Goal: Task Accomplishment & Management: Use online tool/utility

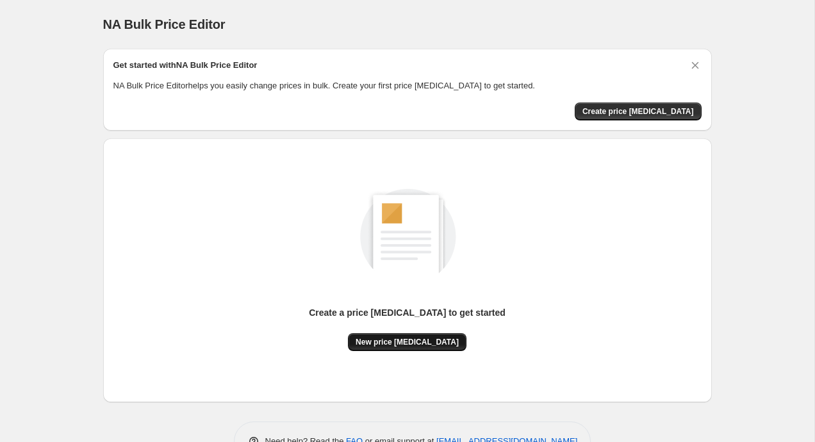
click at [410, 345] on span "New price [MEDICAL_DATA]" at bounding box center [406, 342] width 103 height 10
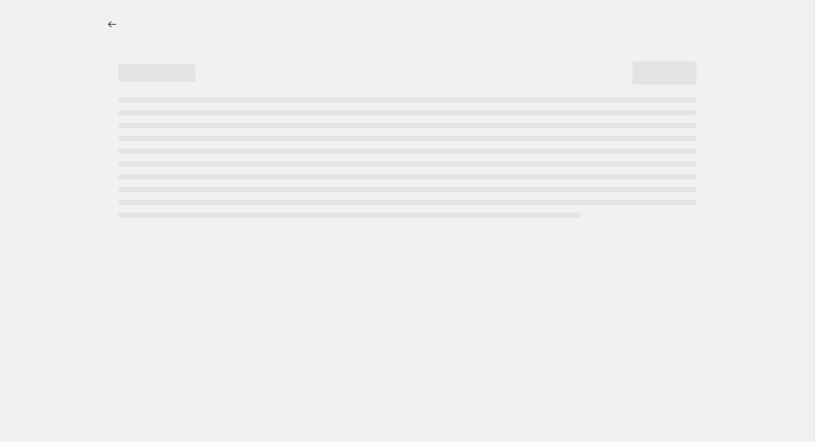
select select "percentage"
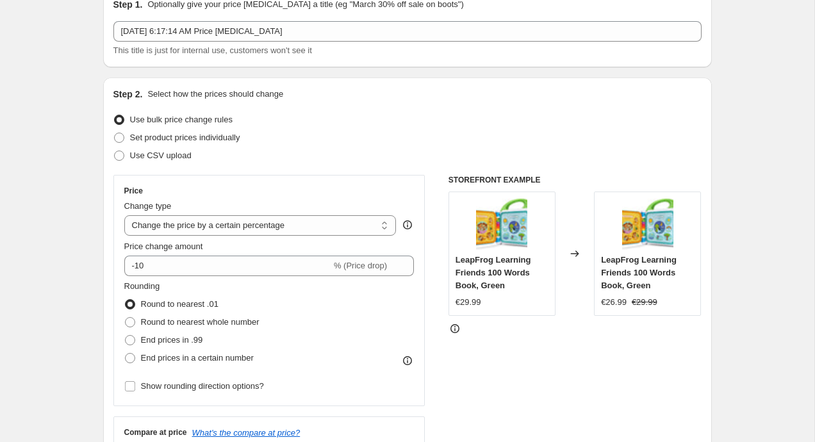
scroll to position [64, 0]
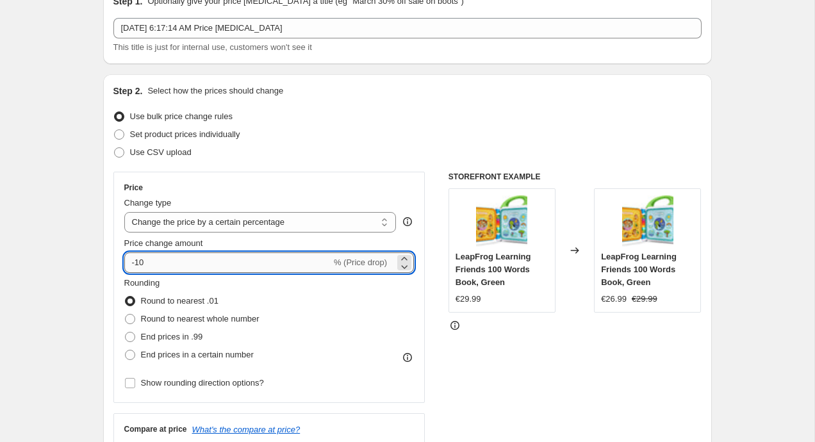
click at [228, 267] on input "-10" at bounding box center [227, 262] width 207 height 20
type input "-1"
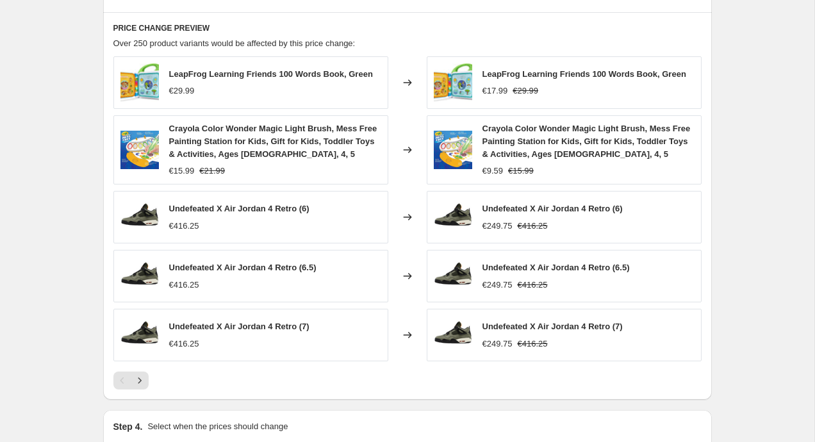
scroll to position [855, 0]
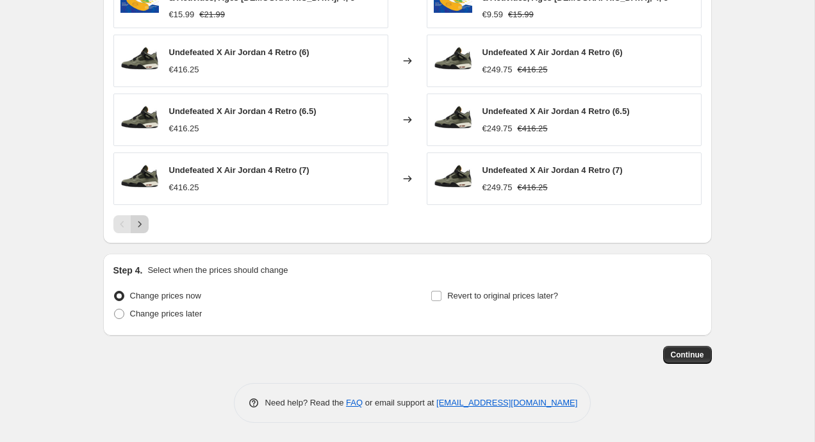
click at [138, 227] on icon "Next" at bounding box center [139, 224] width 13 height 13
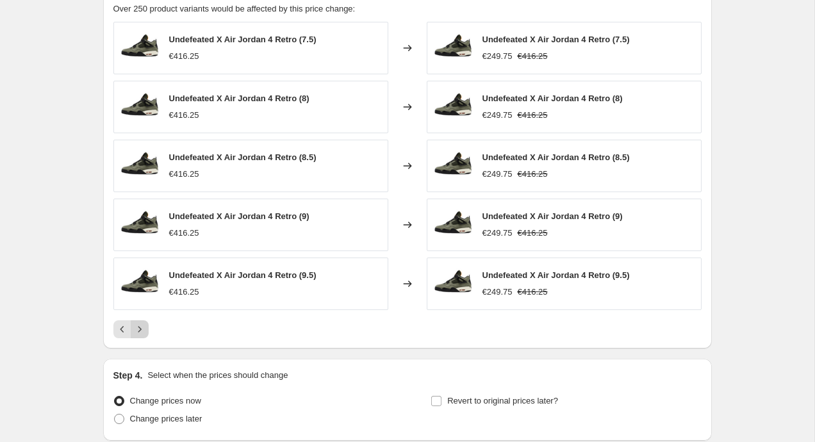
scroll to position [746, 0]
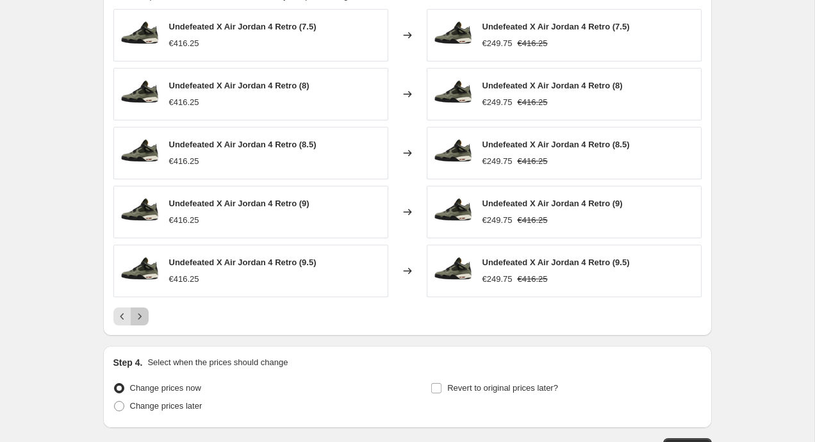
click at [140, 322] on icon "Next" at bounding box center [139, 316] width 13 height 13
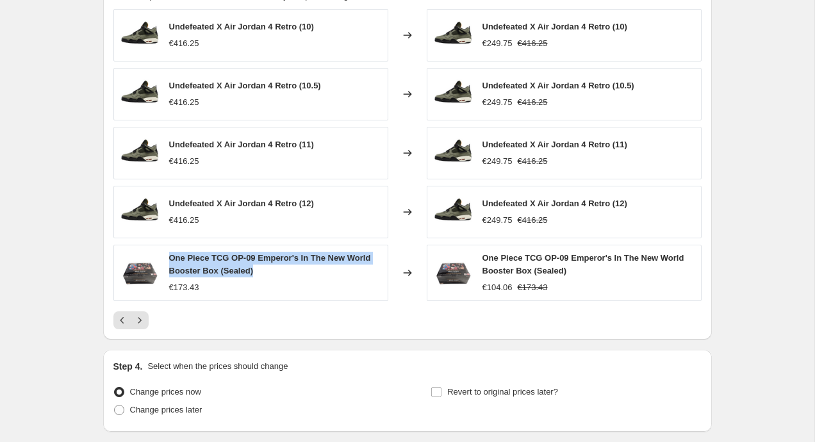
drag, startPoint x: 163, startPoint y: 257, endPoint x: 263, endPoint y: 273, distance: 100.5
click at [263, 273] on div "One Piece TCG OP-09 Emperor's In The New World Booster Box (Sealed) €173.43" at bounding box center [250, 273] width 275 height 56
copy span "One Piece TCG OP-09 Emperor's In The New World Booster Box (Sealed)"
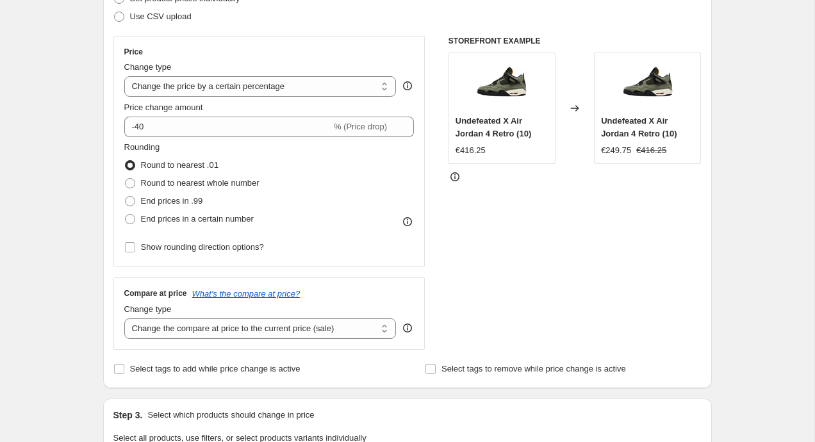
scroll to position [44, 0]
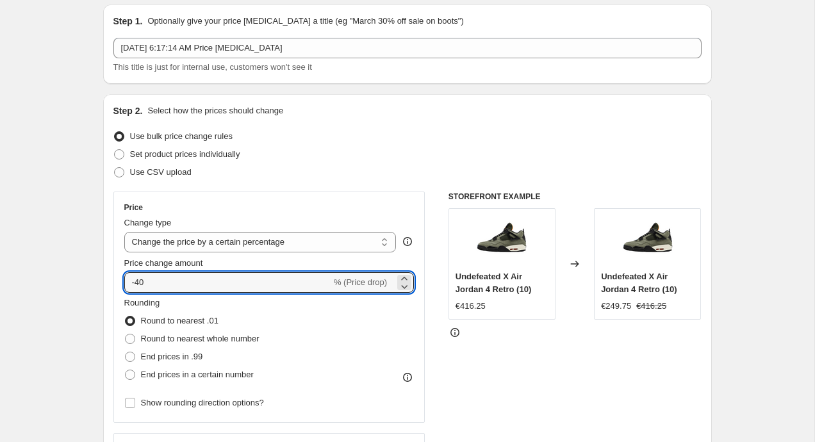
drag, startPoint x: 153, startPoint y: 283, endPoint x: 86, endPoint y: 283, distance: 67.2
type input "60"
drag, startPoint x: 136, startPoint y: 281, endPoint x: 93, endPoint y: 277, distance: 42.5
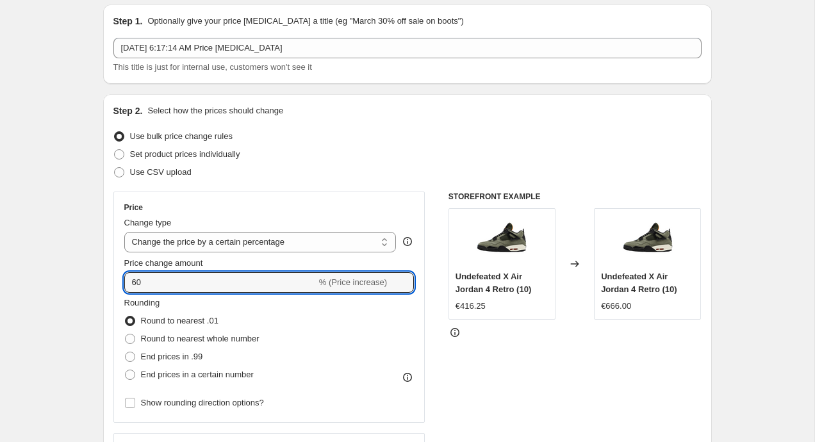
type input "-60"
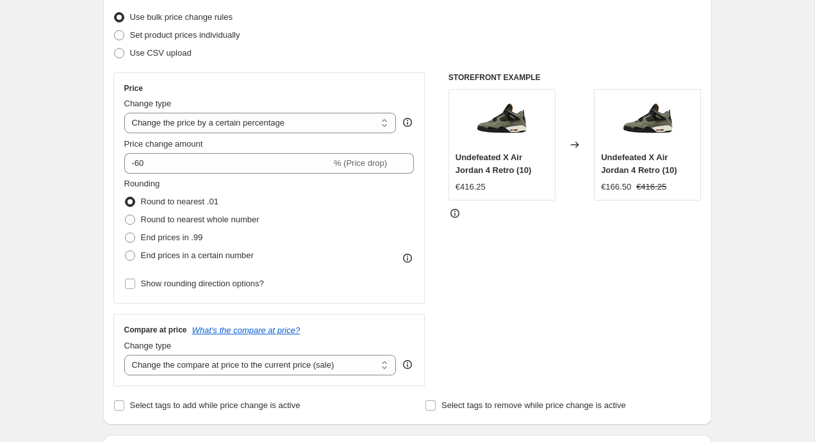
scroll to position [231, 0]
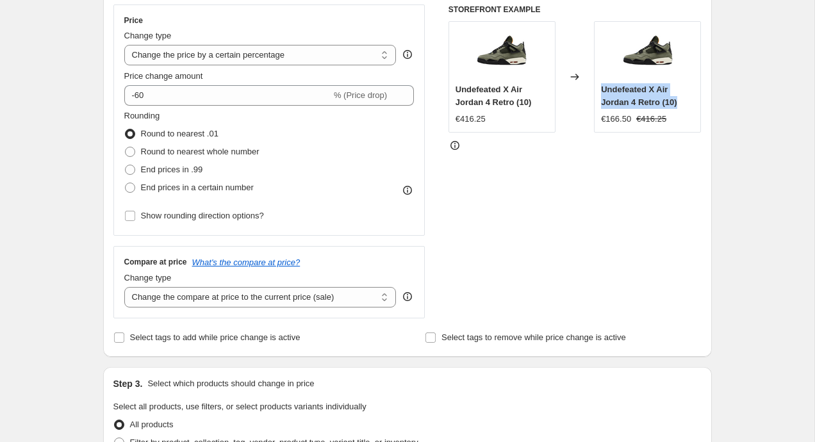
drag, startPoint x: 647, startPoint y: 90, endPoint x: 695, endPoint y: 104, distance: 50.7
click at [695, 104] on div "Undefeated X Air Jordan 4 Retro (10) €166.50 €416.25" at bounding box center [647, 76] width 107 height 111
copy span "Undefeated X Air Jordan 4 Retro (10)"
click at [52, 146] on div "Create new price change job. This page is ready Create new price change job Dra…" at bounding box center [407, 411] width 814 height 1284
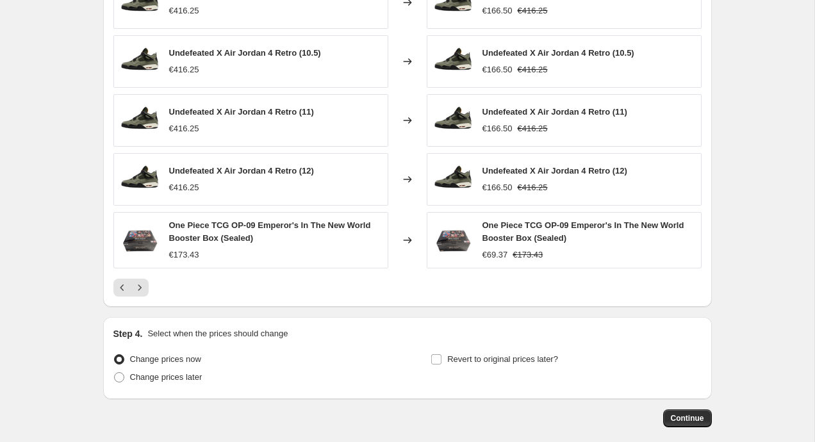
scroll to position [842, 0]
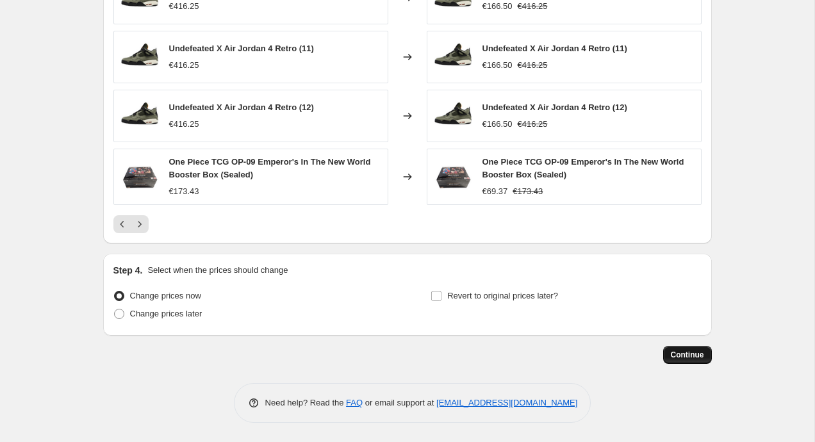
click at [694, 348] on button "Continue" at bounding box center [687, 355] width 49 height 18
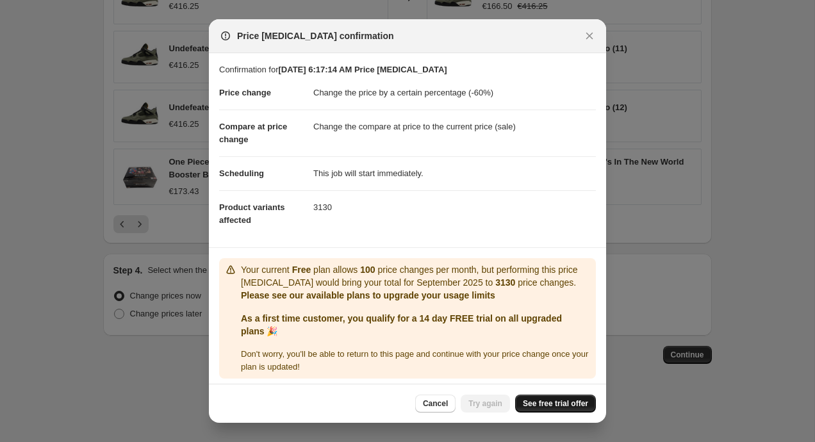
click at [549, 400] on span "See free trial offer" at bounding box center [555, 403] width 65 height 10
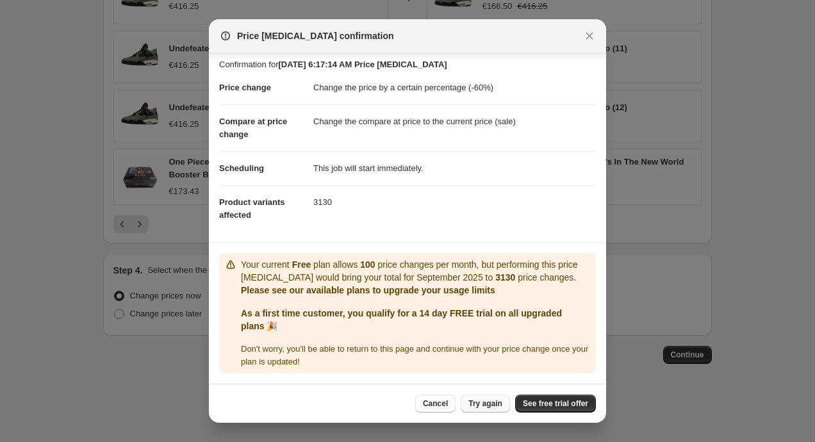
click at [492, 407] on span "Try again" at bounding box center [485, 403] width 34 height 10
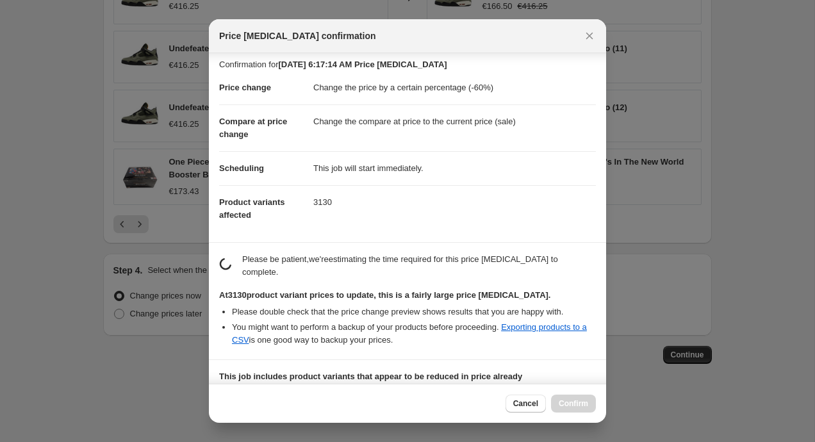
scroll to position [181, 0]
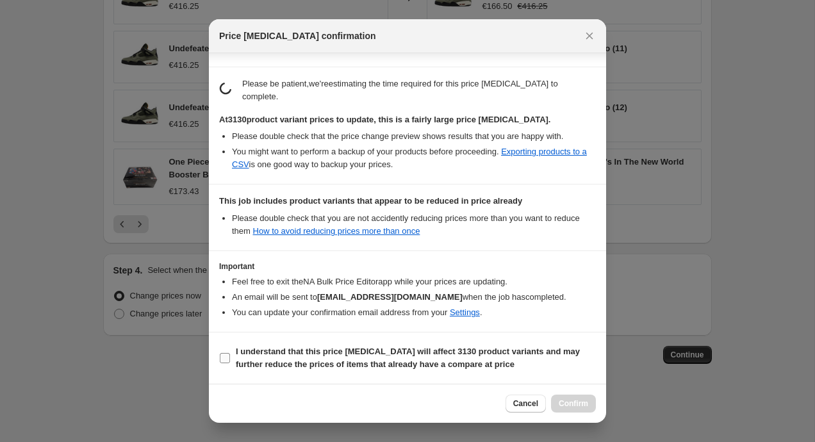
click at [320, 352] on b "I understand that this price change job will affect 3130 product variants and m…" at bounding box center [408, 357] width 344 height 22
click at [230, 353] on input "I understand that this price change job will affect 3130 product variants and m…" at bounding box center [225, 358] width 10 height 10
checkbox input "true"
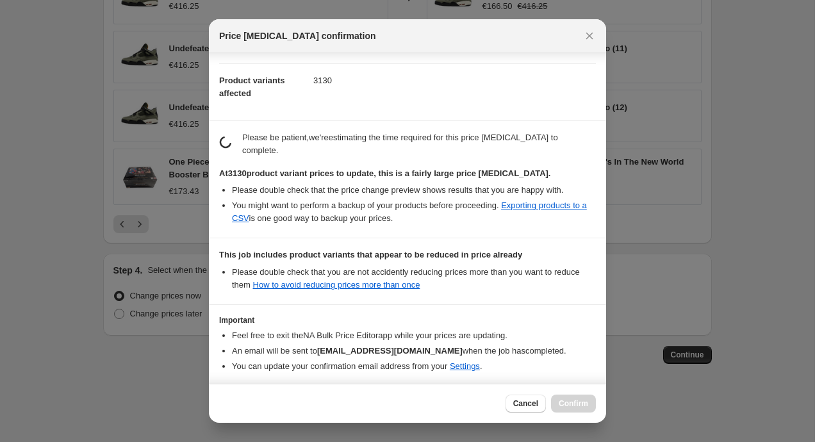
scroll to position [92, 0]
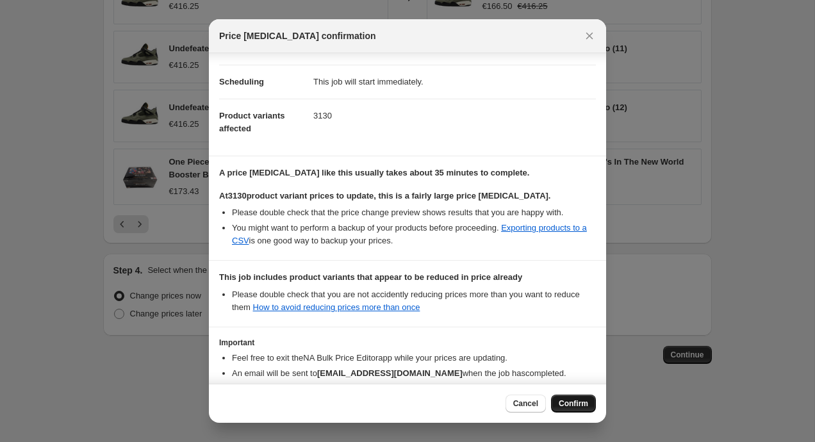
click at [567, 405] on span "Confirm" at bounding box center [572, 403] width 29 height 10
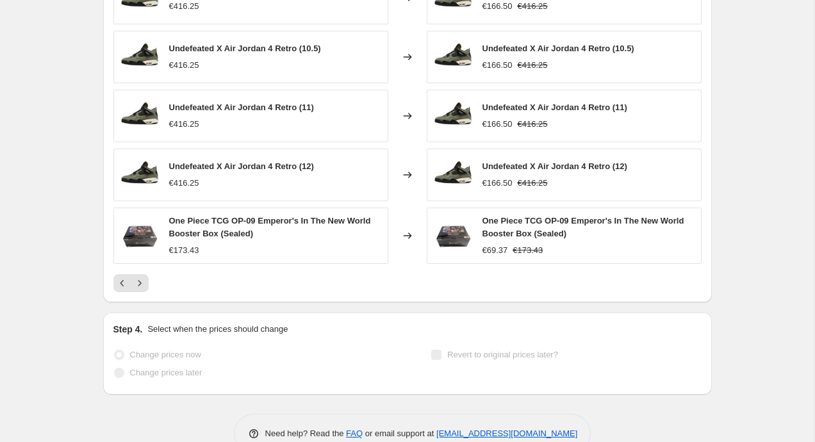
scroll to position [875, 0]
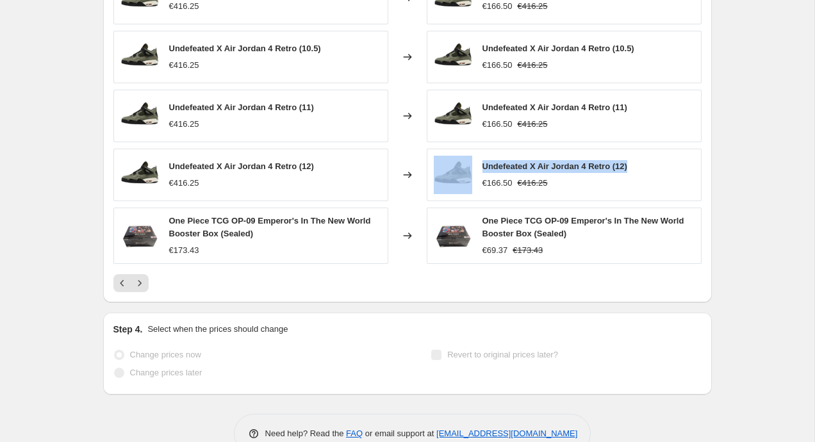
drag, startPoint x: 646, startPoint y: 164, endPoint x: 464, endPoint y: 171, distance: 182.6
click at [464, 171] on div "Undefeated X Air Jordan 4 Retro (12) €166.50 €416.25" at bounding box center [563, 175] width 275 height 53
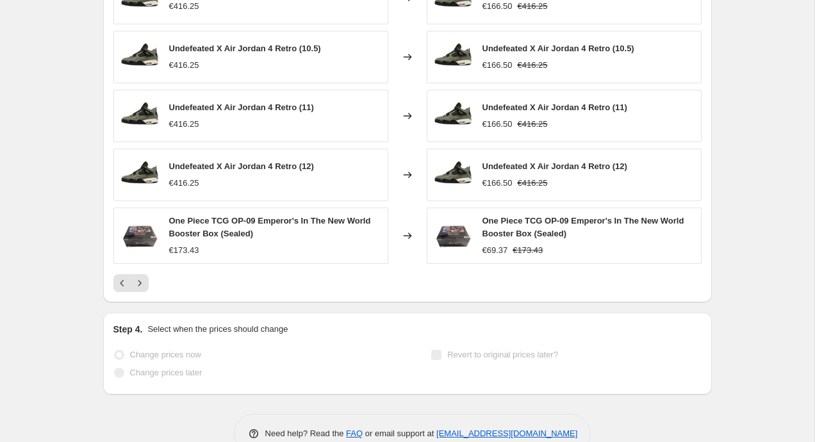
click at [150, 288] on div at bounding box center [407, 283] width 588 height 18
click at [134, 286] on icon "Next" at bounding box center [139, 283] width 13 height 13
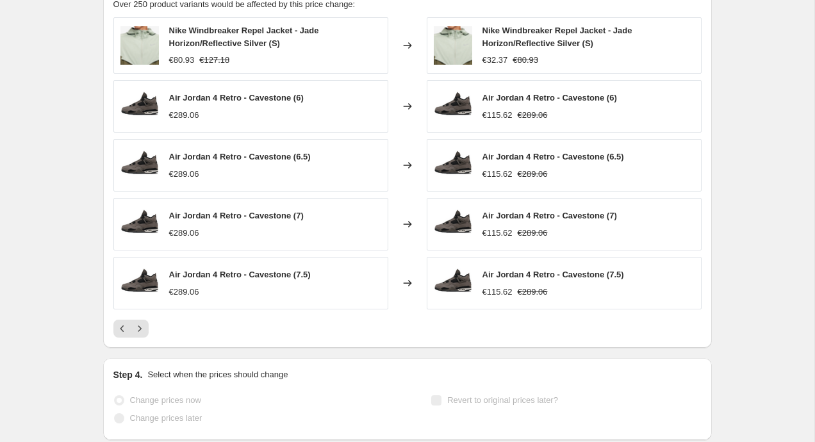
scroll to position [820, 0]
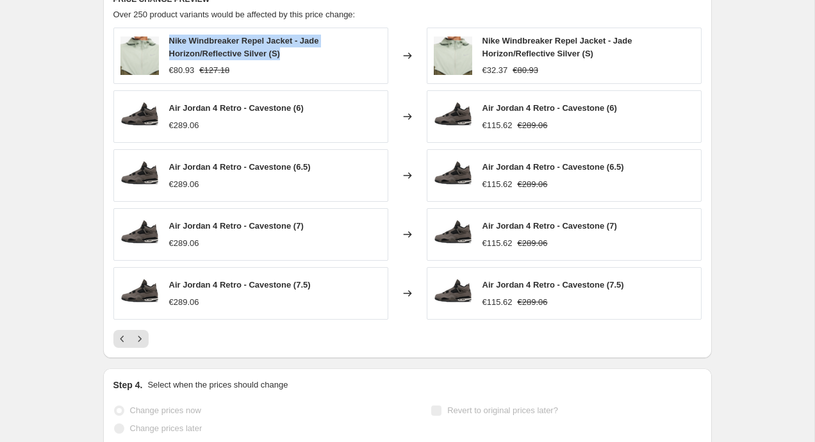
drag, startPoint x: 229, startPoint y: 55, endPoint x: 168, endPoint y: 42, distance: 62.8
click at [168, 42] on div "Nike Windbreaker Repel Jacket - Jade Horizon/Reflective Silver (S) €80.93 €127.…" at bounding box center [250, 56] width 275 height 56
copy span "Nike Windbreaker Repel Jacket - Jade Horizon/Reflective Silver (S)"
click at [138, 338] on icon "Next" at bounding box center [139, 338] width 13 height 13
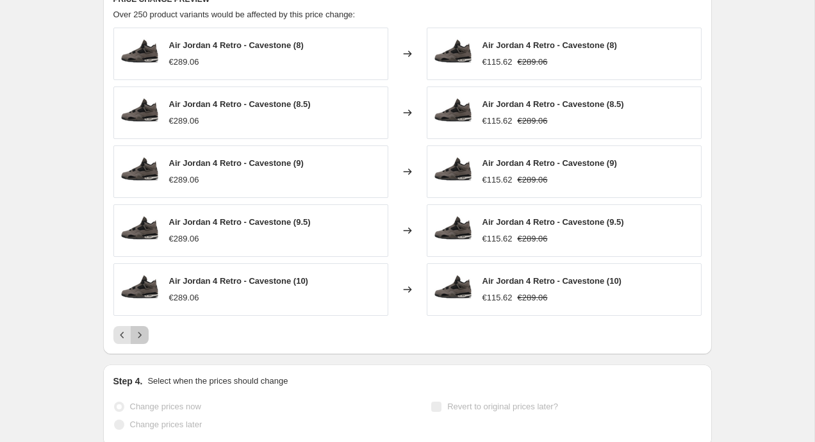
click at [141, 335] on icon "Next" at bounding box center [139, 335] width 13 height 13
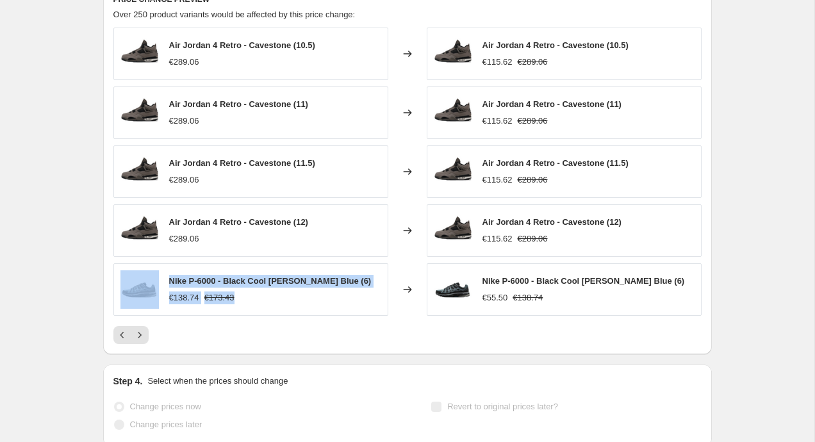
drag, startPoint x: 166, startPoint y: 265, endPoint x: 366, endPoint y: 285, distance: 201.4
click at [366, 293] on div "Nike P-6000 - Black Cool Grey Celestine Blue (6) €138.74 €173.43" at bounding box center [250, 289] width 275 height 53
click at [366, 283] on span "Nike P-6000 - Black Cool Grey Celestine Blue (6)" at bounding box center [270, 281] width 202 height 10
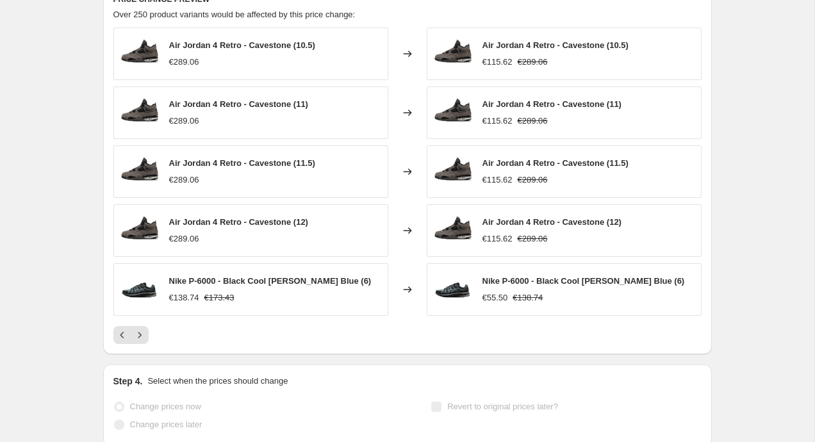
drag, startPoint x: 366, startPoint y: 283, endPoint x: 177, endPoint y: 277, distance: 188.4
click at [176, 277] on div "Nike P-6000 - Black Cool Grey Celestine Blue (6) €138.74 €173.43" at bounding box center [250, 289] width 275 height 53
copy span "ike P-6000 - Black Cool Grey Celestine Blue (6)"
click at [140, 337] on icon "Next" at bounding box center [139, 335] width 13 height 13
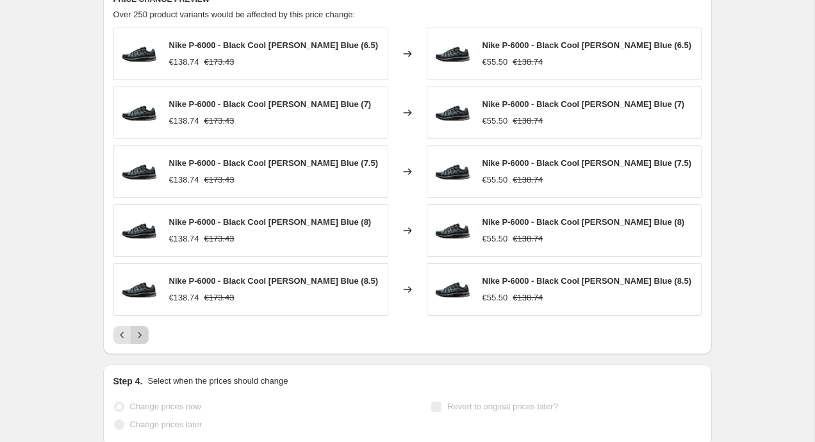
click at [137, 337] on icon "Next" at bounding box center [139, 335] width 13 height 13
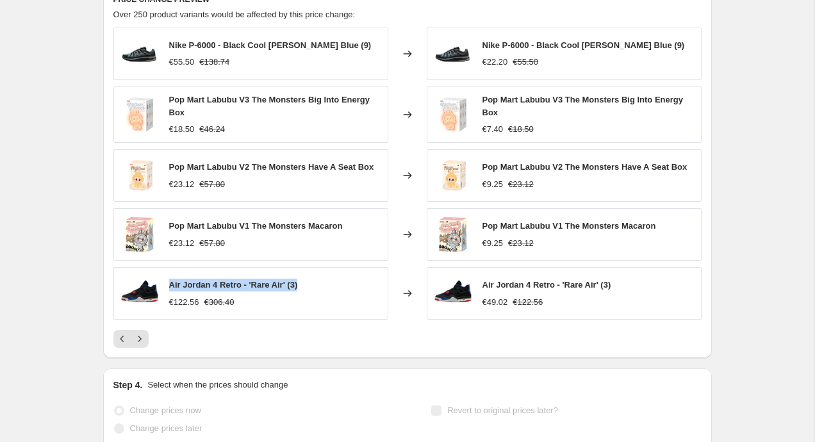
drag, startPoint x: 175, startPoint y: 284, endPoint x: 341, endPoint y: 284, distance: 166.5
click at [341, 284] on div "Air Jordan 4 Retro - 'Rare Air' (3) €122.56 €306.40" at bounding box center [250, 293] width 275 height 53
copy span "Air Jordan 4 Retro - 'Rare Air' (3)"
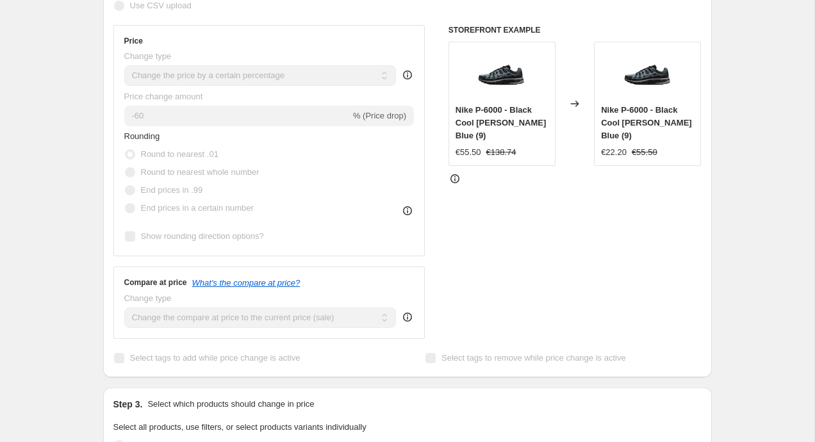
scroll to position [0, 0]
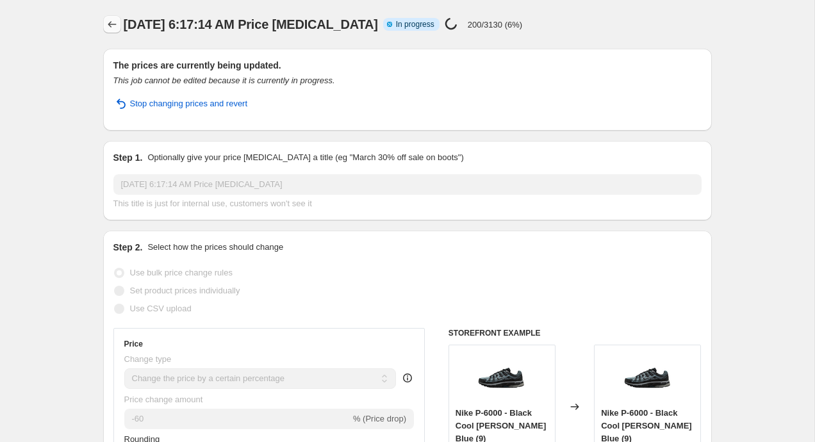
click at [120, 27] on button "Price change jobs" at bounding box center [112, 24] width 18 height 18
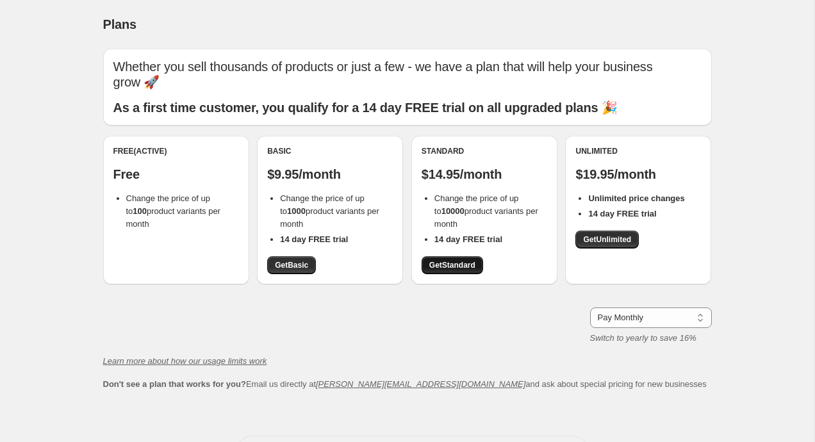
click at [463, 260] on span "Get Standard" at bounding box center [452, 265] width 46 height 10
